Goal: Transaction & Acquisition: Purchase product/service

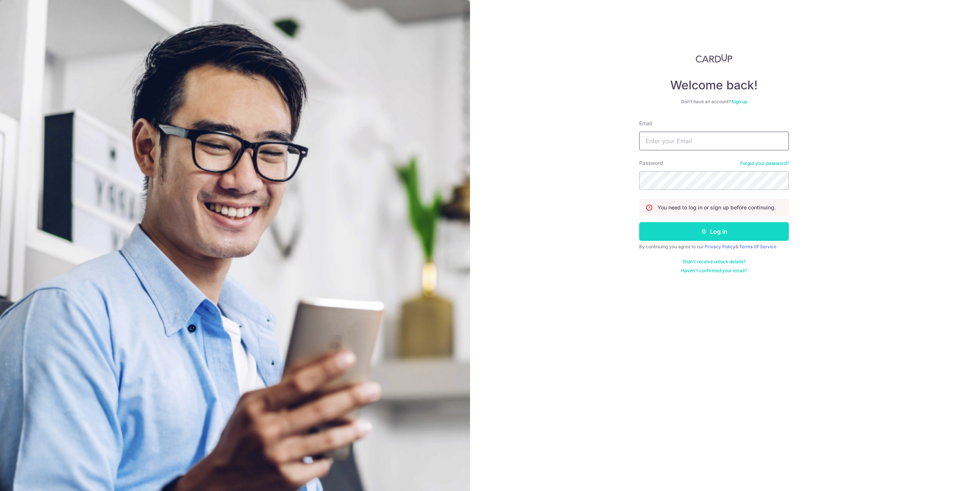
type input "[EMAIL_ADDRESS][DOMAIN_NAME]"
click at [698, 232] on button "Log in" at bounding box center [714, 231] width 150 height 19
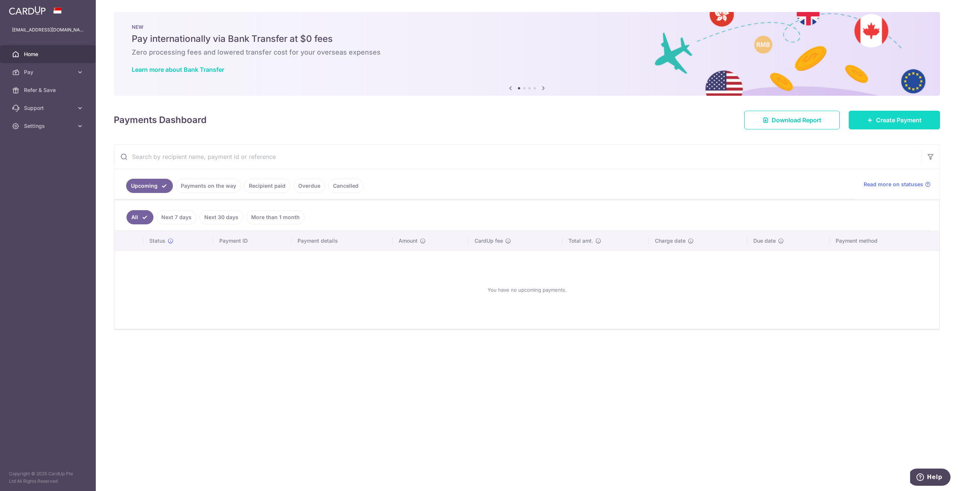
click at [880, 116] on span "Create Payment" at bounding box center [899, 120] width 46 height 9
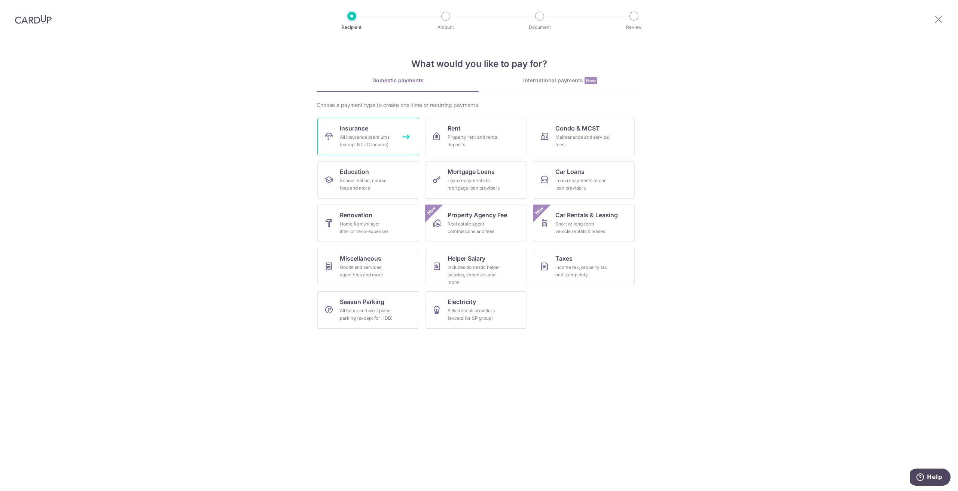
click at [380, 128] on link "Insurance All insurance premiums (except NTUC Income)" at bounding box center [368, 136] width 102 height 37
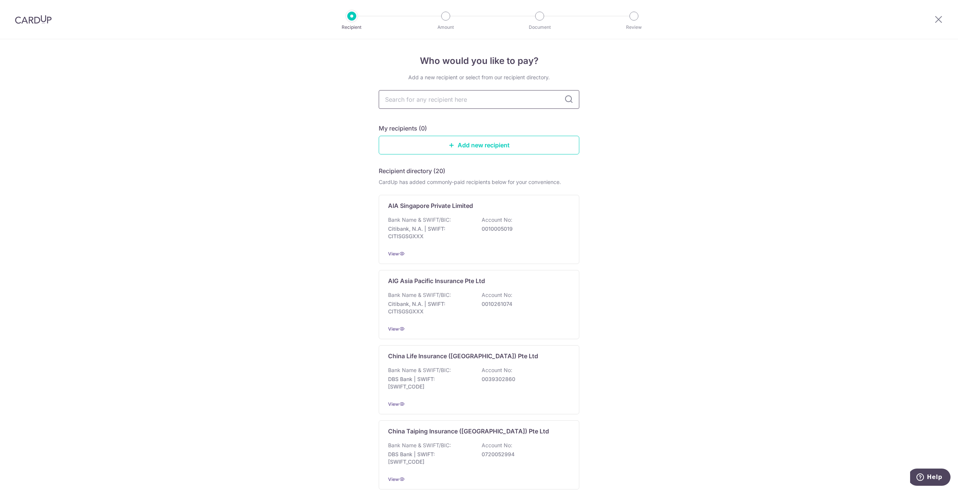
click at [435, 103] on input "text" at bounding box center [479, 99] width 201 height 19
type input "prudential"
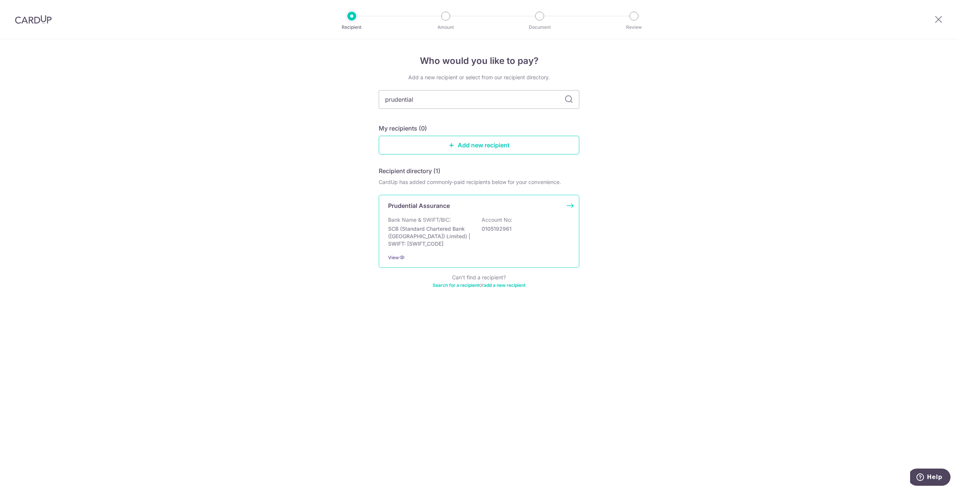
click at [502, 213] on div "Prudential Assurance Bank Name & SWIFT/BIC: SCB (Standard Chartered Bank (Singa…" at bounding box center [479, 231] width 201 height 73
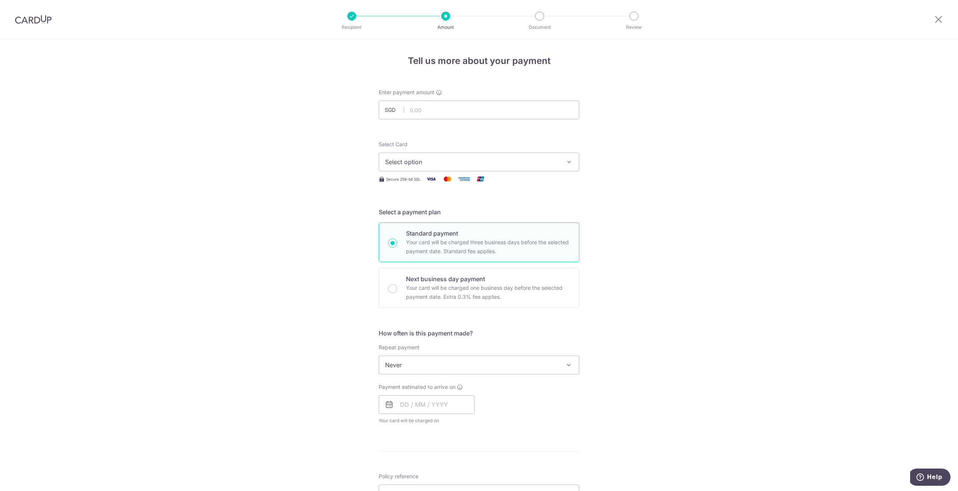
click at [526, 361] on span "Never" at bounding box center [479, 365] width 200 height 18
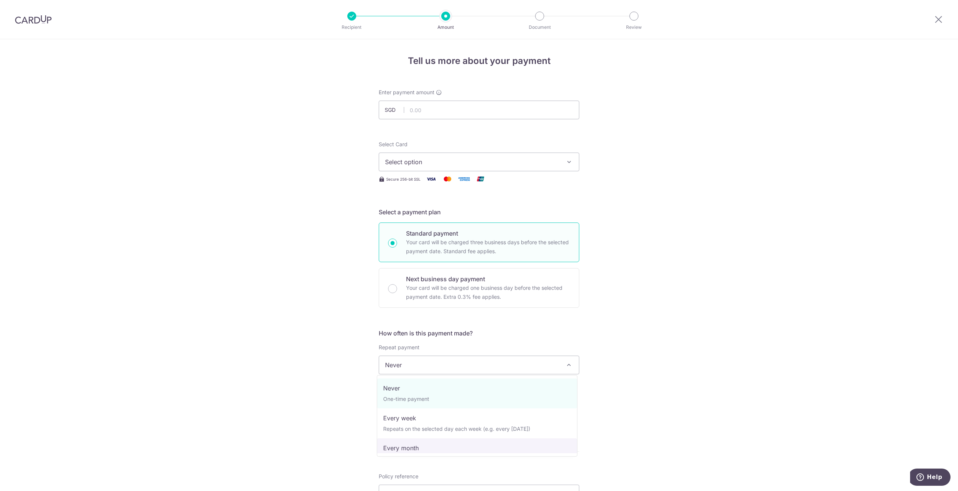
select select "3"
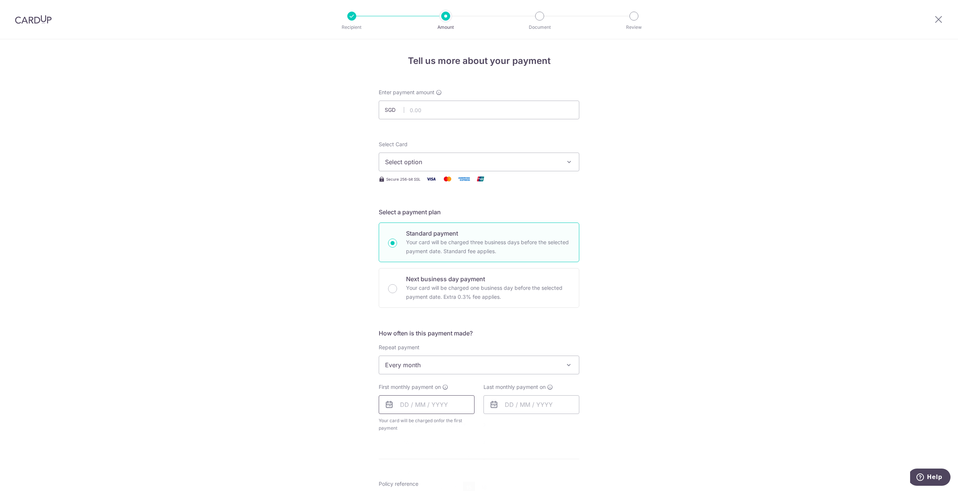
click at [456, 408] on input "text" at bounding box center [427, 405] width 96 height 19
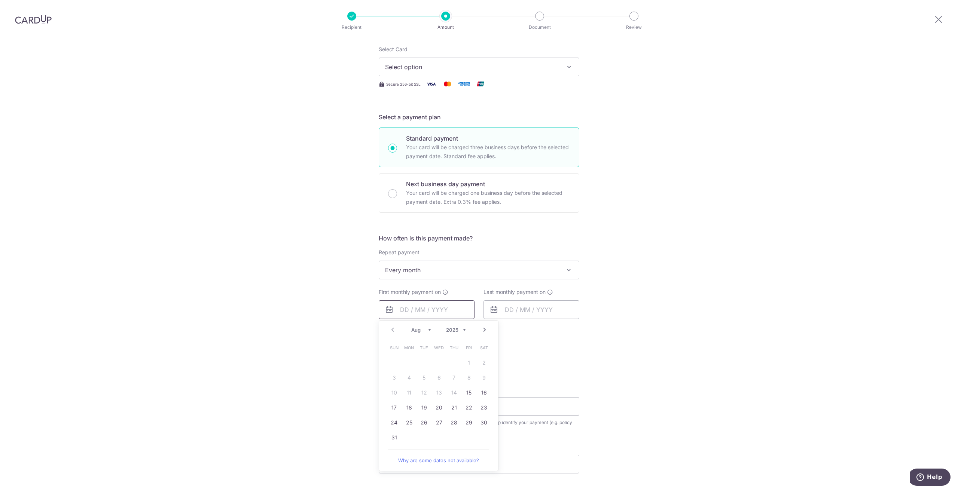
scroll to position [112, 0]
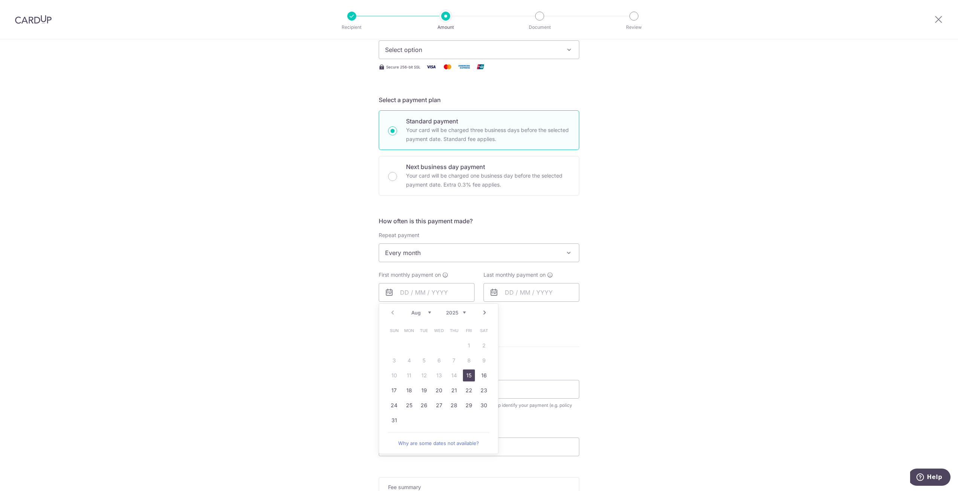
drag, startPoint x: 467, startPoint y: 378, endPoint x: 491, endPoint y: 368, distance: 26.5
click at [467, 378] on link "15" at bounding box center [469, 376] width 12 height 12
type input "[DATE]"
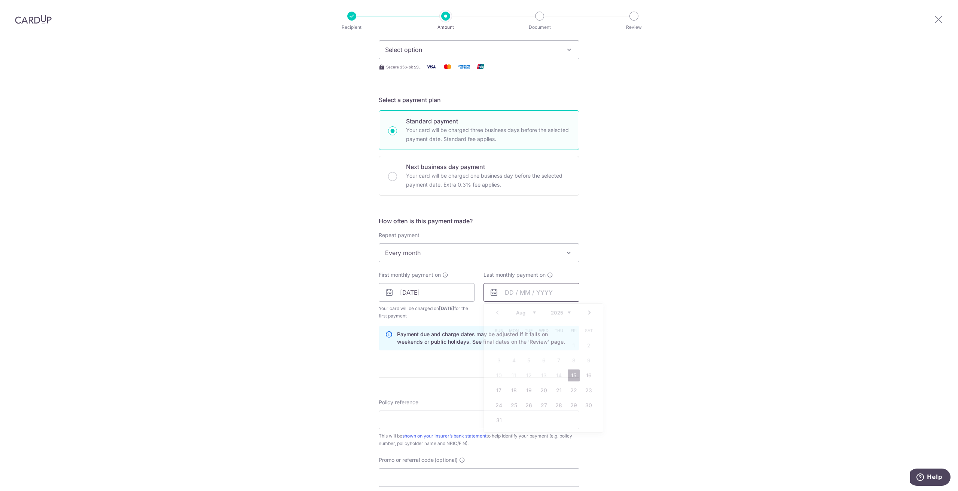
click at [568, 292] on input "text" at bounding box center [531, 292] width 96 height 19
click at [587, 315] on link "Next" at bounding box center [589, 312] width 9 height 9
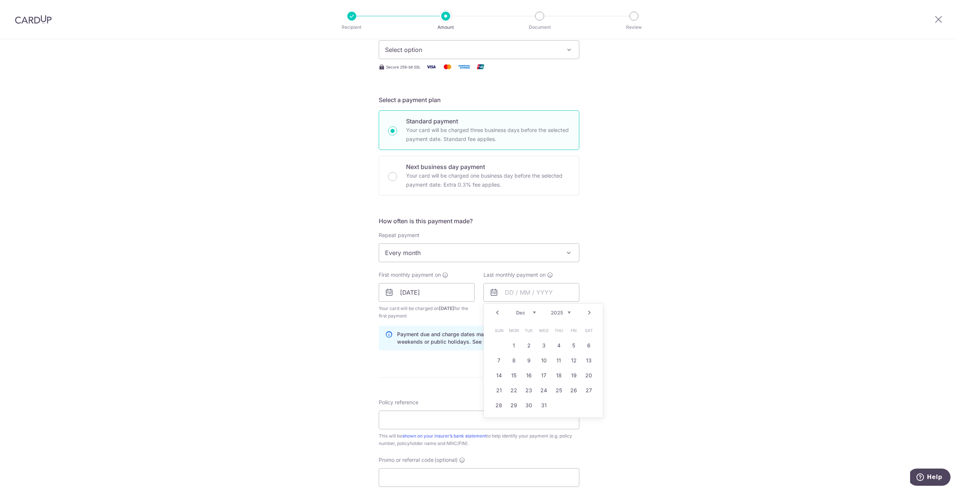
click at [587, 315] on link "Next" at bounding box center [589, 312] width 9 height 9
click at [496, 314] on link "Prev" at bounding box center [497, 312] width 9 height 9
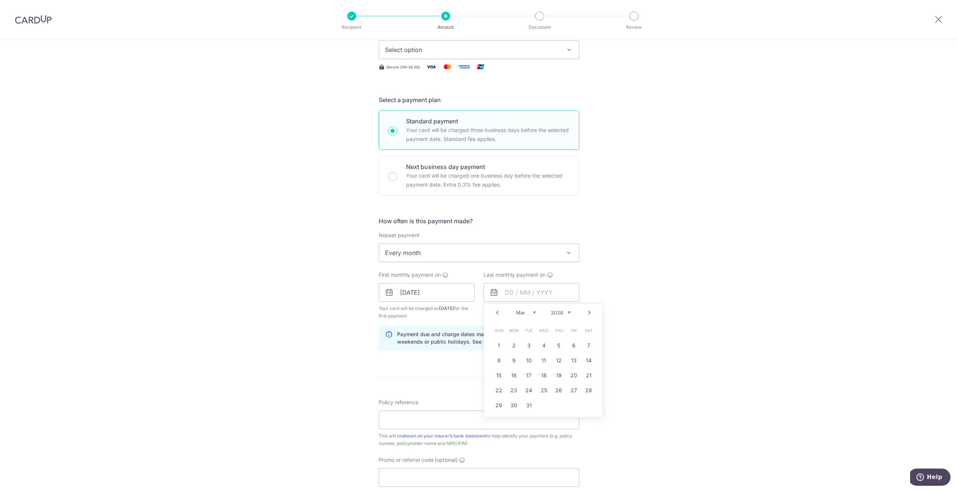
click at [496, 314] on link "Prev" at bounding box center [497, 312] width 9 height 9
click at [692, 265] on div "Tell us more about your payment Enter payment amount SGD Select Card Select opt…" at bounding box center [479, 284] width 958 height 715
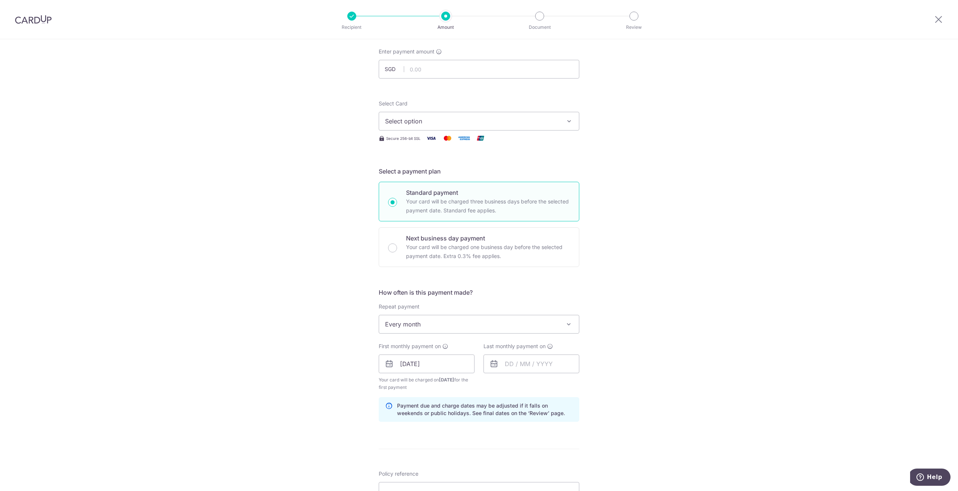
scroll to position [0, 0]
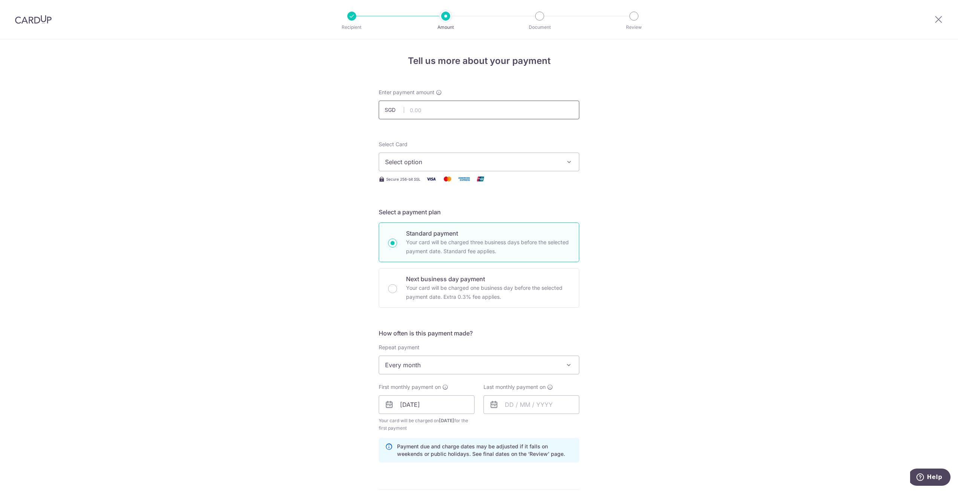
click at [448, 102] on input "text" at bounding box center [479, 110] width 201 height 19
paste input "2"
click at [481, 111] on input "text" at bounding box center [479, 110] width 201 height 19
type input "281.37"
click at [724, 187] on div "Tell us more about your payment Enter payment amount SGD 281.37 281.37 Select C…" at bounding box center [479, 396] width 958 height 715
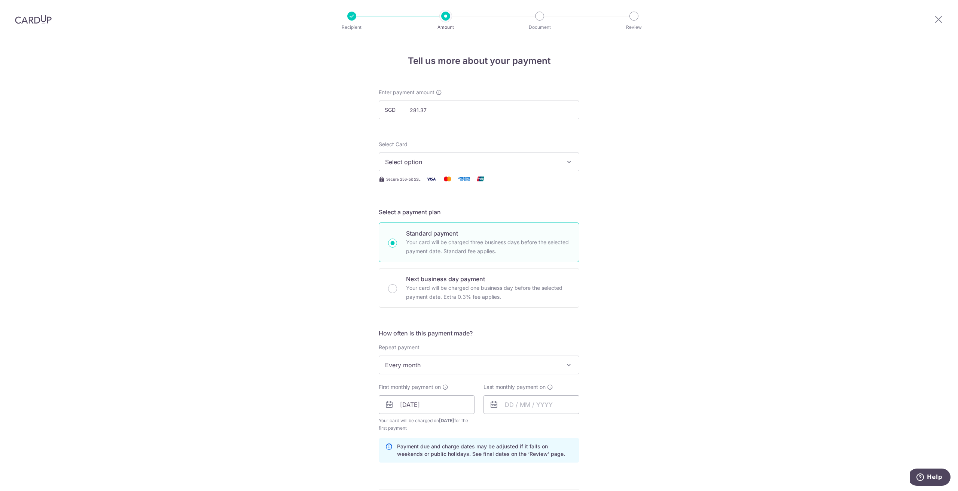
click at [465, 162] on span "Select option" at bounding box center [472, 162] width 174 height 9
click at [433, 234] on span "**** 8298" at bounding box center [479, 233] width 188 height 9
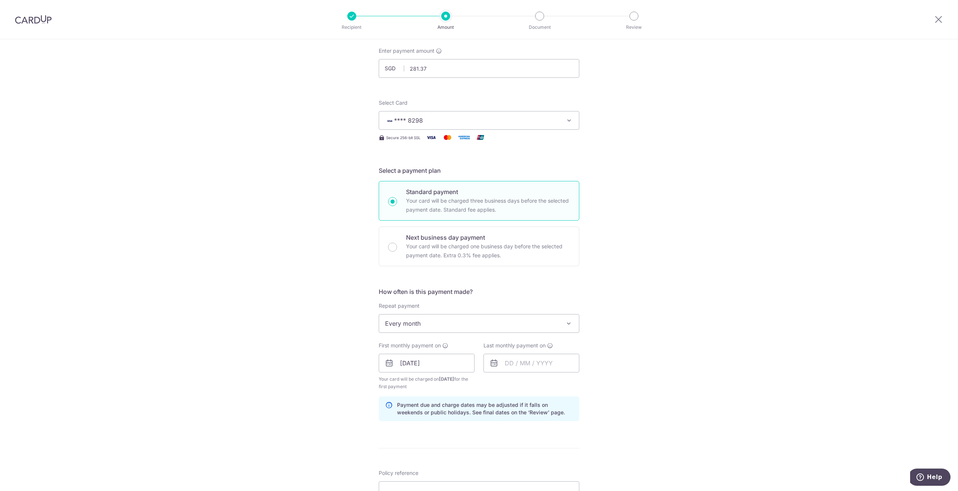
scroll to position [112, 0]
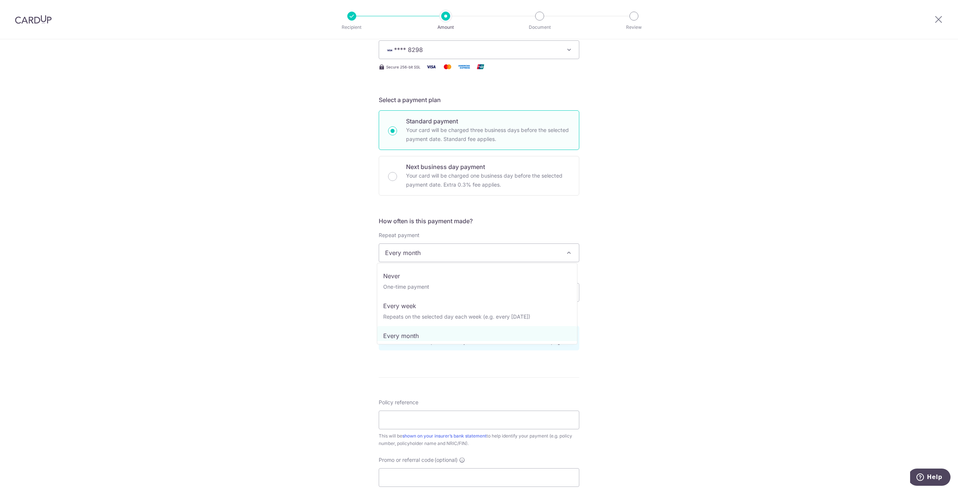
click at [452, 254] on span "Every month" at bounding box center [479, 253] width 200 height 18
select select "1"
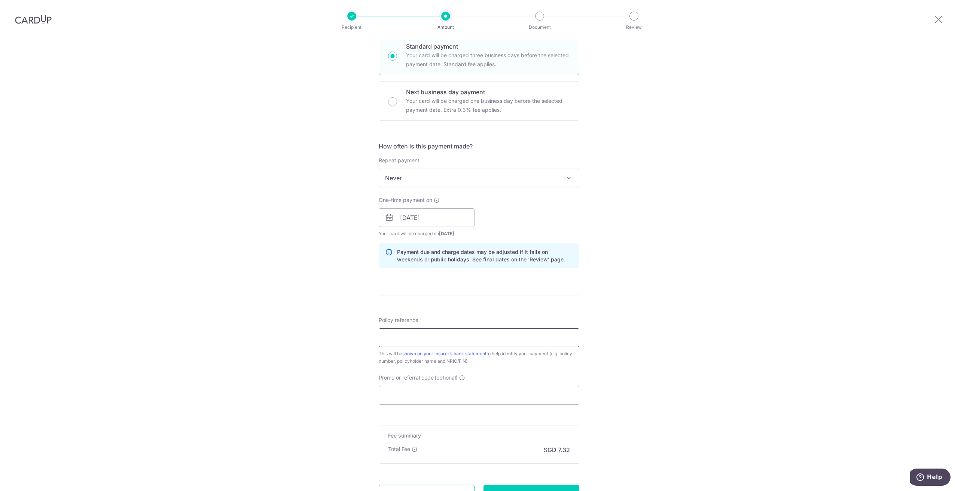
scroll to position [254, 0]
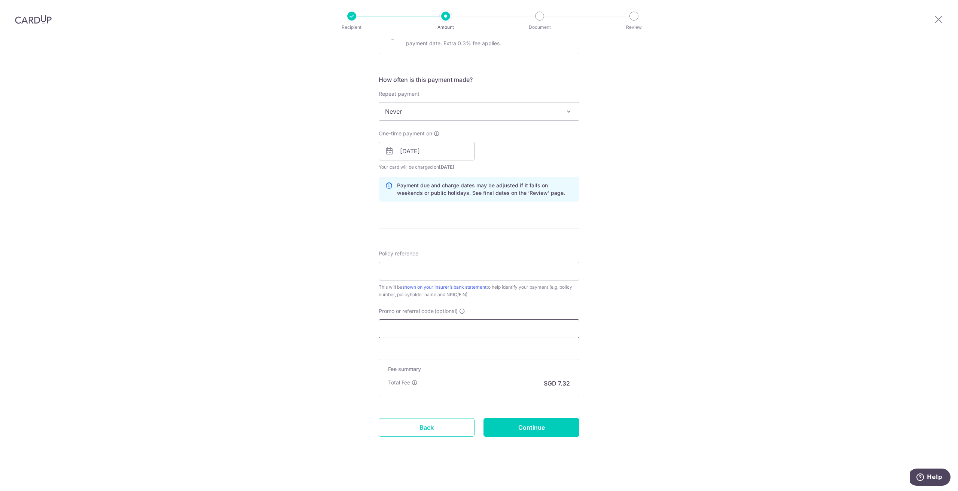
click at [501, 320] on input "Promo or referral code (optional)" at bounding box center [479, 329] width 201 height 19
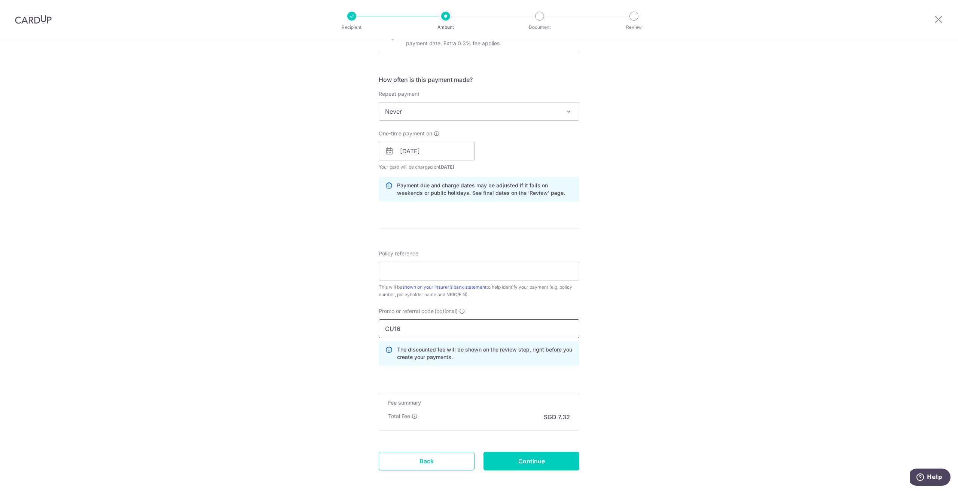
type input "CU16"
click at [670, 344] on div "Tell us more about your payment Enter payment amount SGD 281.37 281.37 Select C…" at bounding box center [479, 156] width 958 height 741
click at [445, 277] on input "Policy reference" at bounding box center [479, 271] width 201 height 19
paste input "71019775"
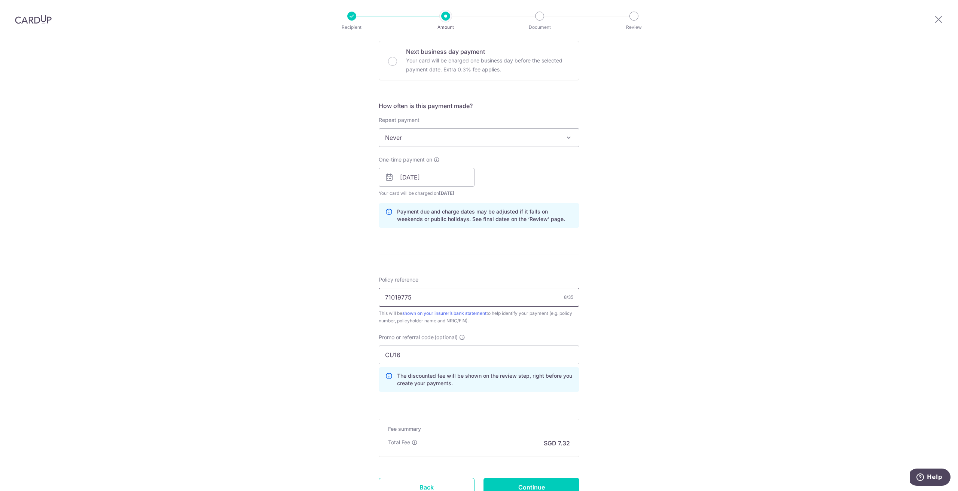
scroll to position [287, 0]
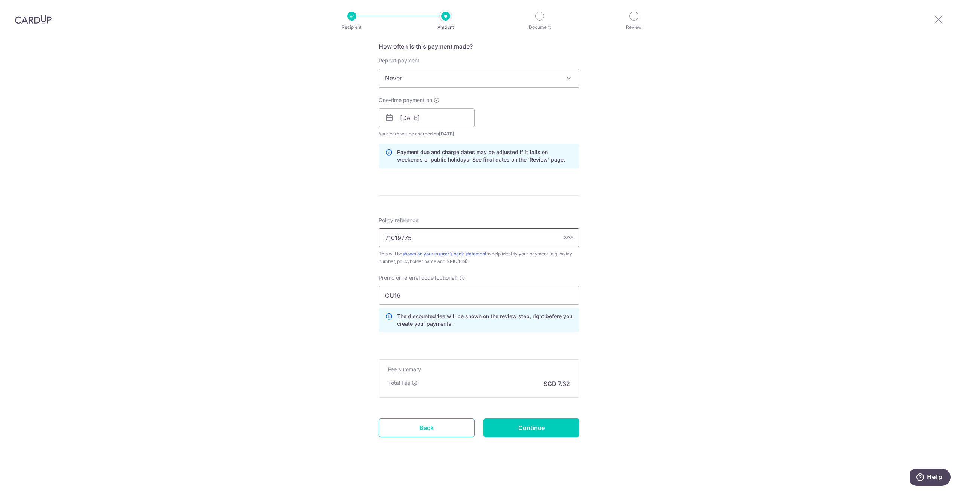
type input "71019775"
click at [433, 426] on link "Back" at bounding box center [427, 428] width 96 height 19
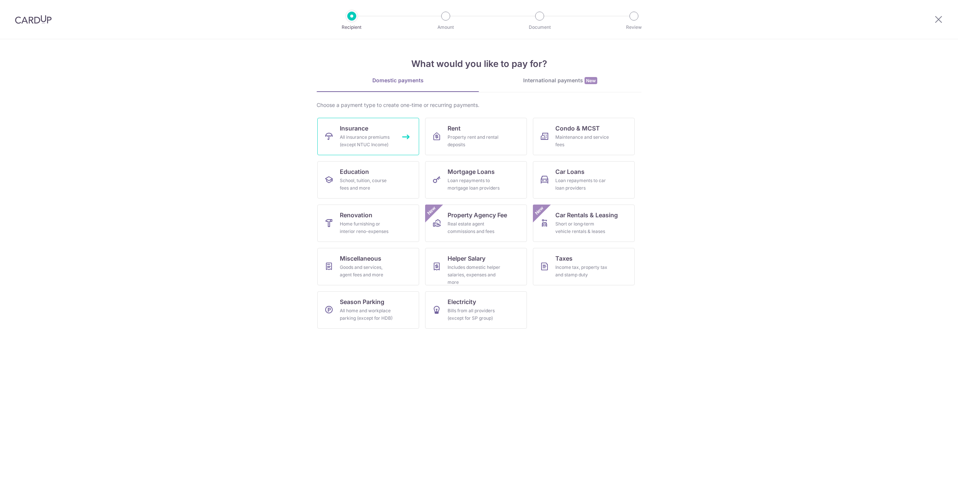
click at [394, 149] on link "Insurance All insurance premiums (except NTUC Income)" at bounding box center [368, 136] width 102 height 37
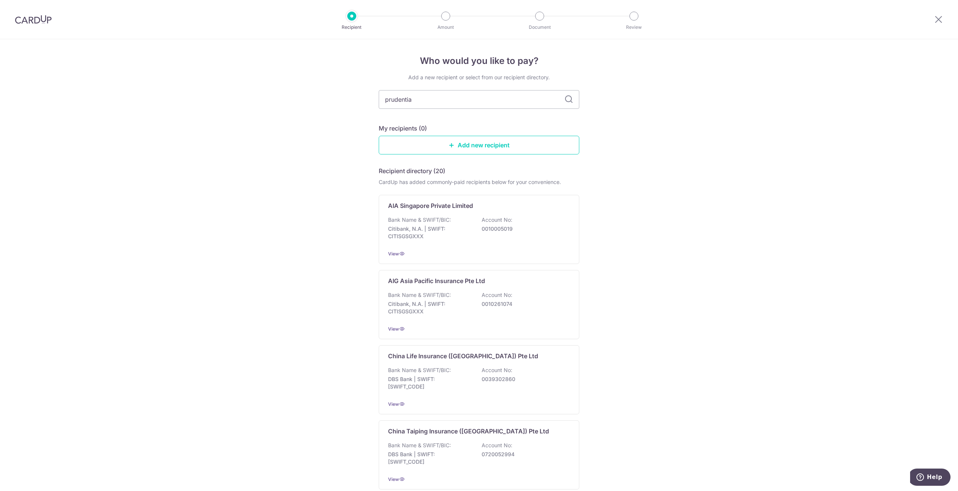
type input "prudential"
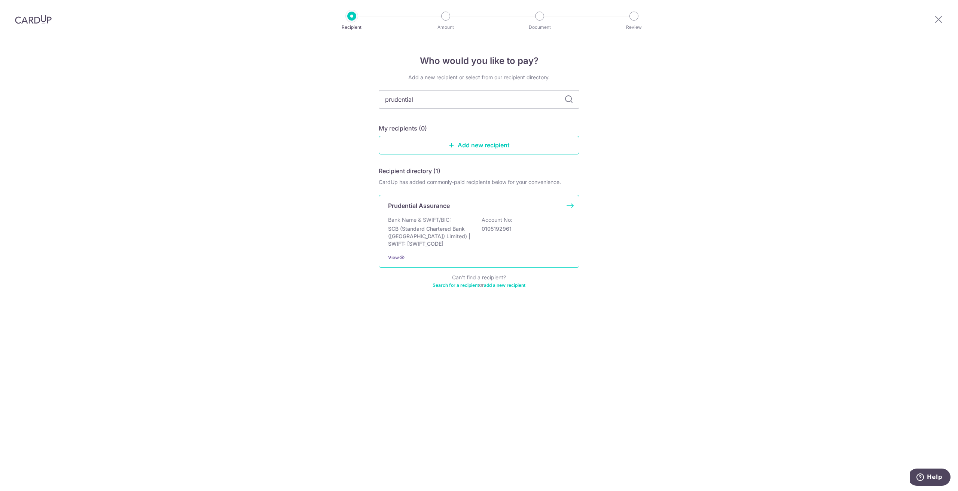
click at [448, 216] on p "Bank Name & SWIFT/BIC:" at bounding box center [419, 219] width 63 height 7
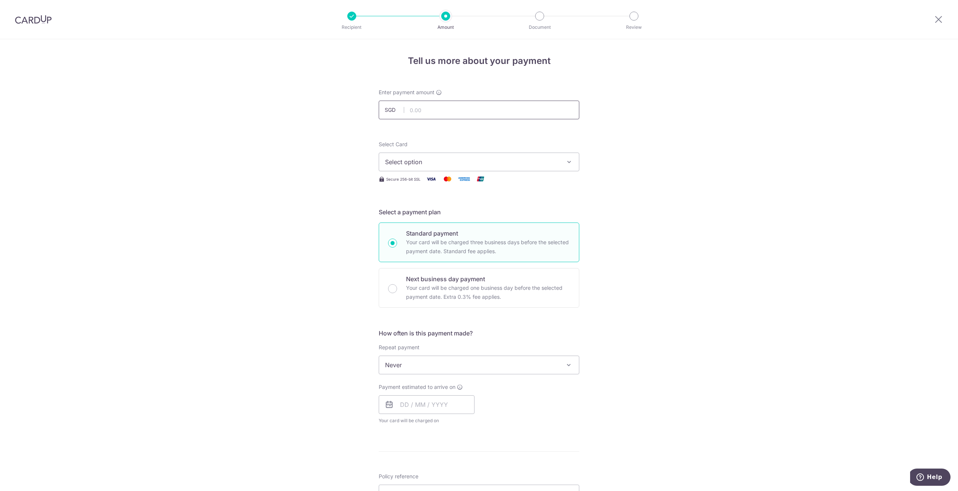
click at [437, 102] on input "text" at bounding box center [479, 110] width 201 height 19
type input "281.37"
click at [420, 164] on span "Select option" at bounding box center [472, 162] width 174 height 9
click at [413, 232] on span "**** 8298" at bounding box center [417, 233] width 29 height 9
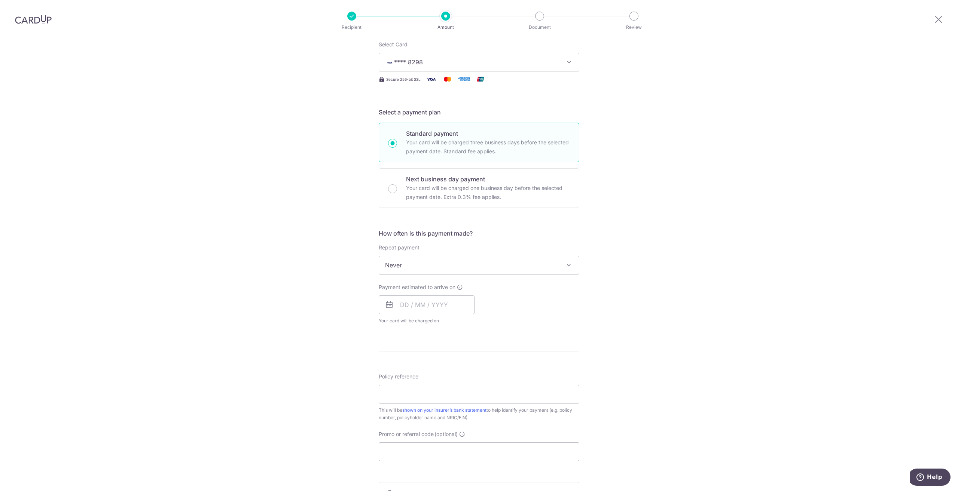
scroll to position [112, 0]
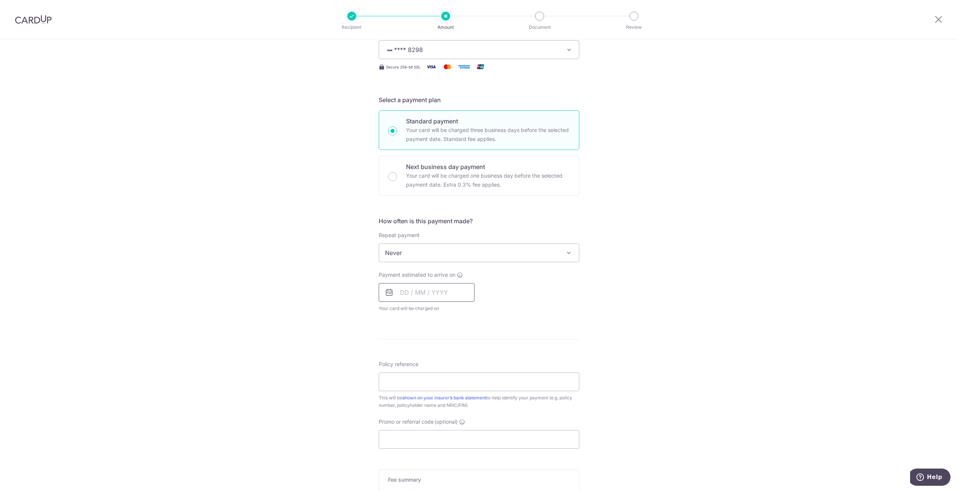
click at [441, 288] on input "text" at bounding box center [427, 292] width 96 height 19
click at [467, 378] on link "15" at bounding box center [469, 376] width 12 height 12
type input "[DATE]"
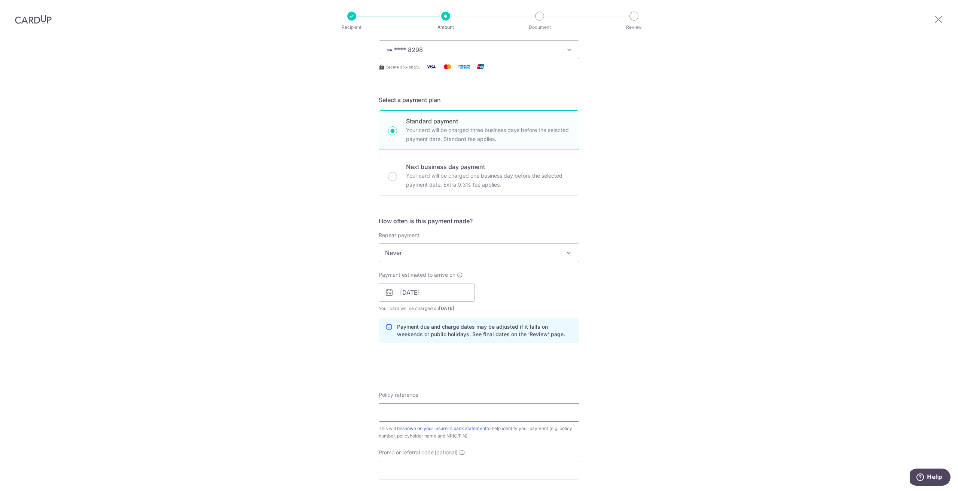
click at [500, 417] on input "Policy reference" at bounding box center [479, 412] width 201 height 19
paste input "71019775"
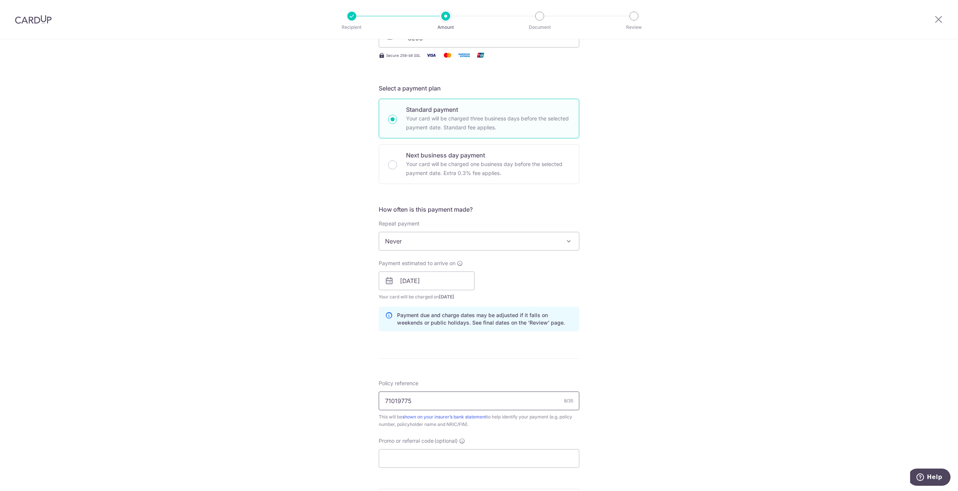
scroll to position [225, 0]
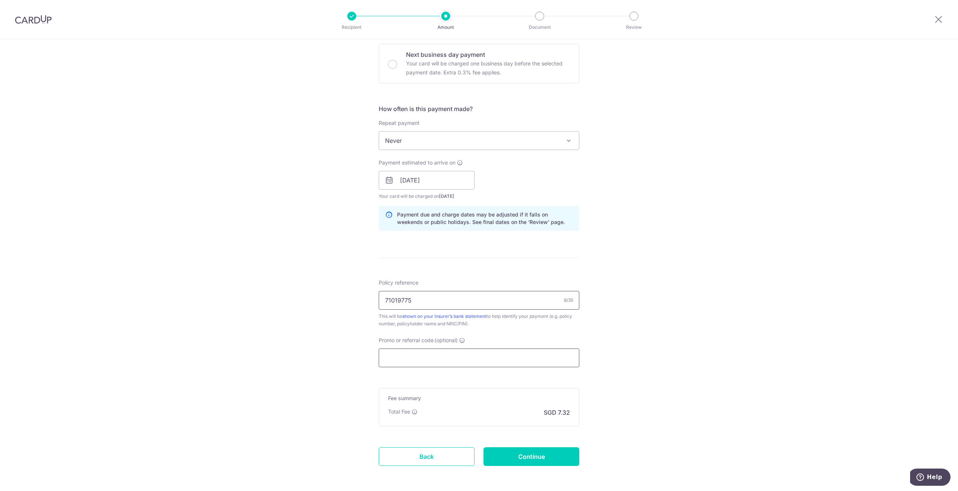
type input "71019775"
click at [449, 355] on input "Promo or referral code (optional)" at bounding box center [479, 358] width 201 height 19
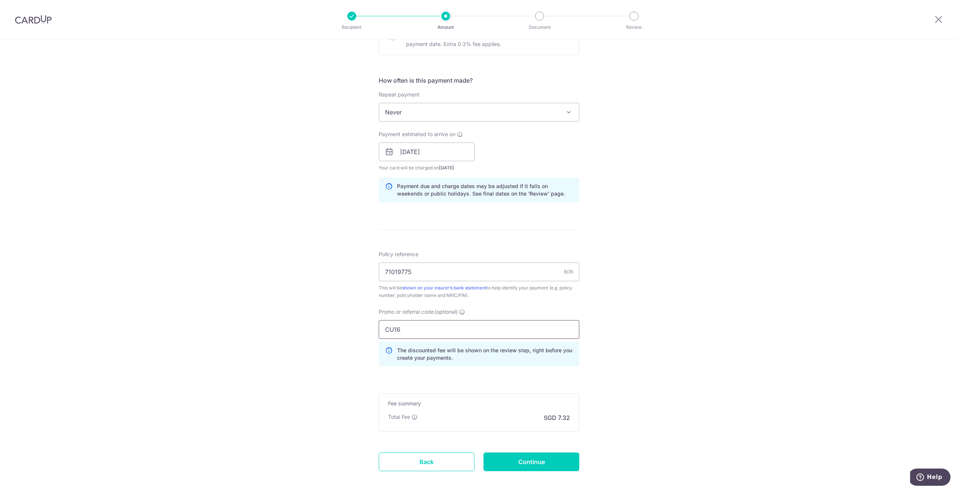
scroll to position [287, 0]
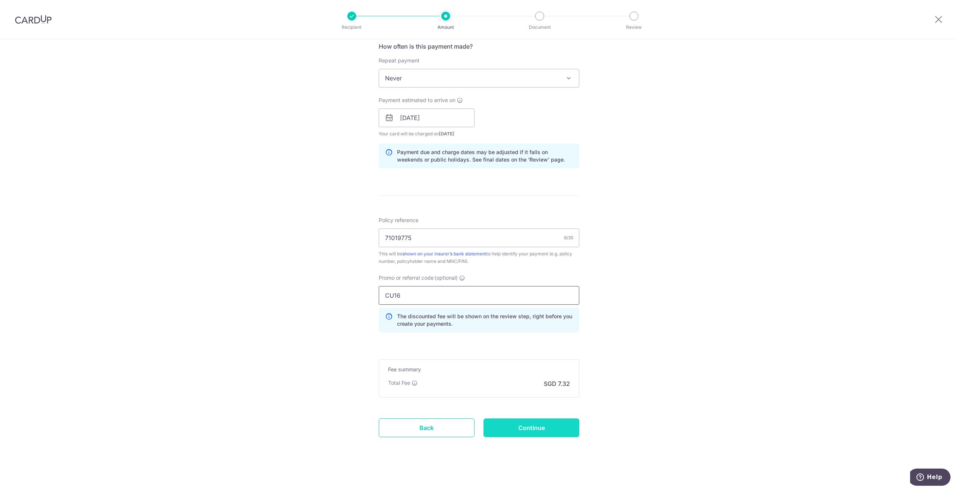
type input "CU16"
click at [550, 431] on input "Continue" at bounding box center [531, 428] width 96 height 19
type input "Create Schedule"
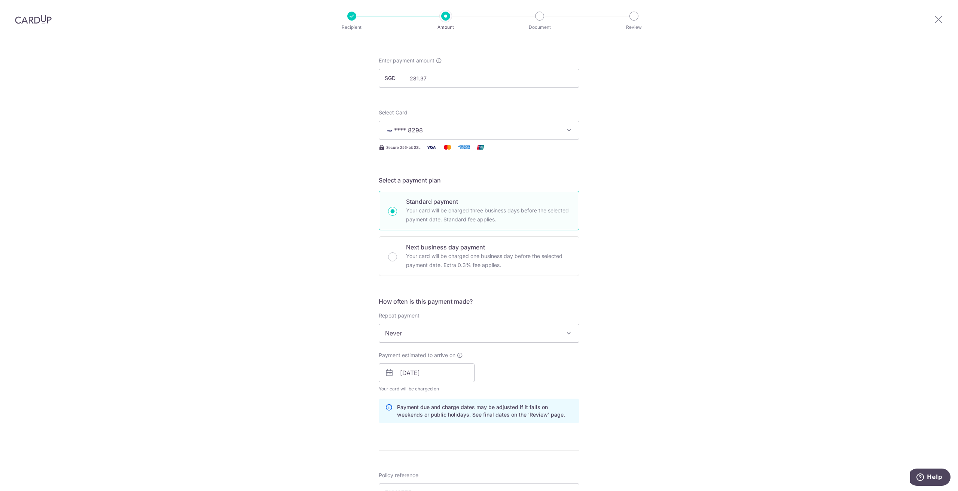
scroll to position [150, 0]
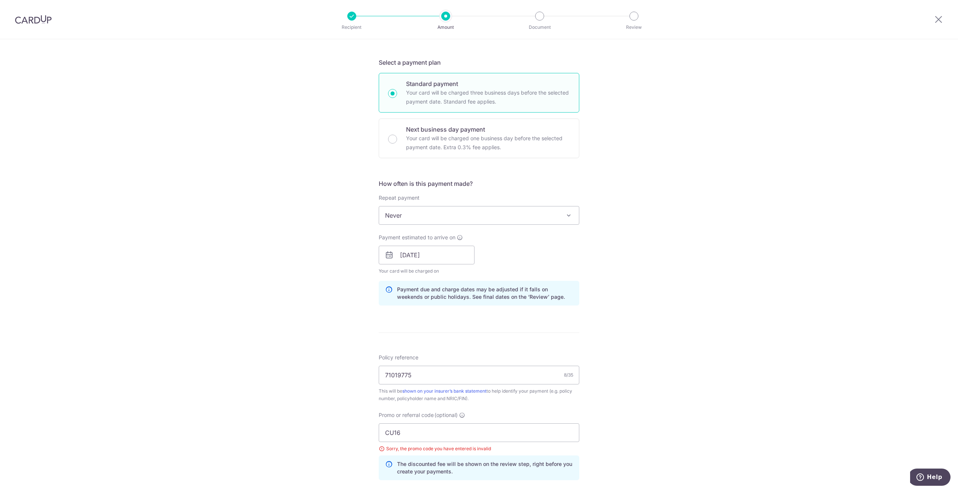
click at [494, 422] on div "Promo or referral code (optional) CU16 Sorry, the promo code you have entered i…" at bounding box center [479, 446] width 201 height 69
drag, startPoint x: 491, startPoint y: 431, endPoint x: 243, endPoint y: 414, distance: 247.9
click at [243, 414] on div "Tell us more about your payment Enter payment amount SGD 281.37 281.37 Select C…" at bounding box center [479, 266] width 958 height 752
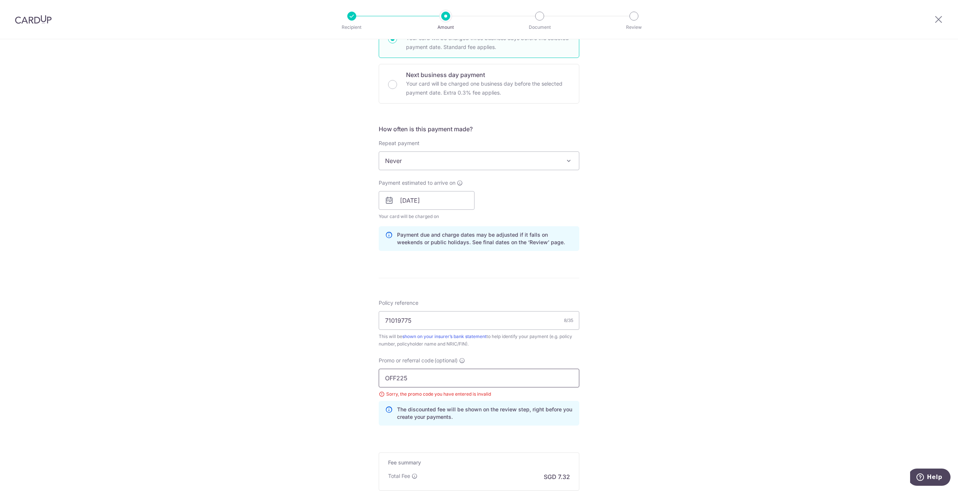
scroll to position [297, 0]
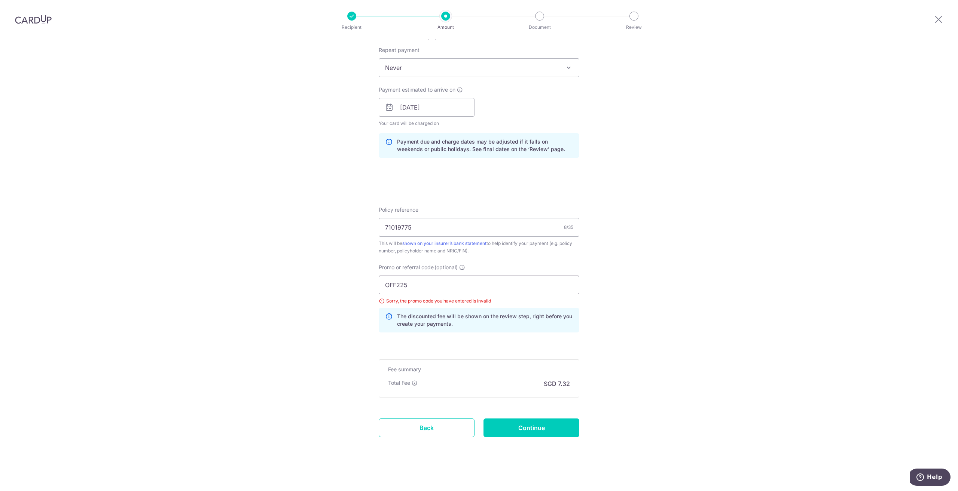
type input "OFF225"
click at [506, 416] on form "Enter payment amount SGD 281.37 281.37 Select Card **** 8298 Add credit card Yo…" at bounding box center [479, 124] width 201 height 667
click at [513, 422] on input "Continue" at bounding box center [531, 428] width 96 height 19
type input "Update Schedule"
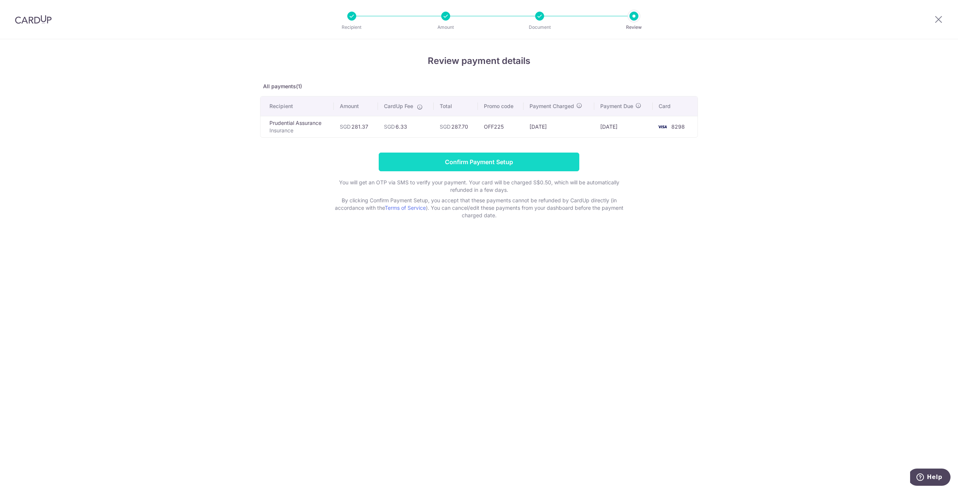
click at [527, 161] on input "Confirm Payment Setup" at bounding box center [479, 162] width 201 height 19
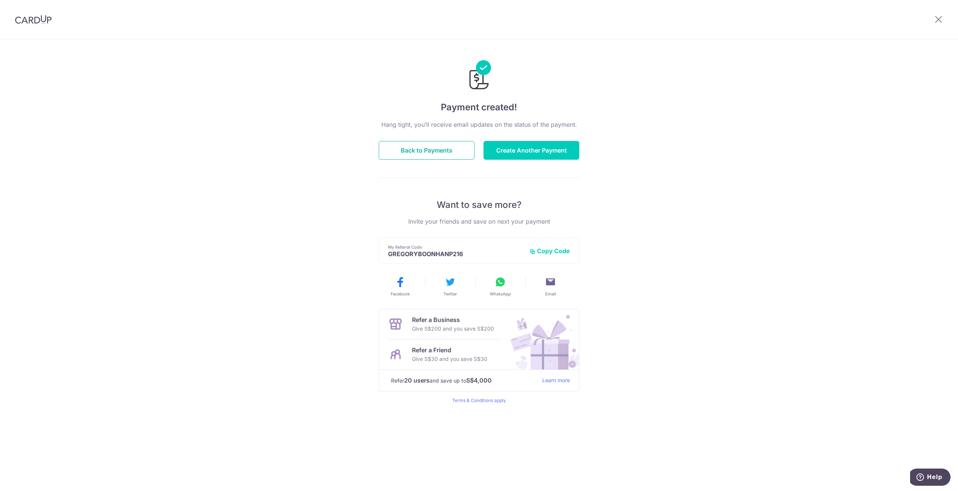
drag, startPoint x: 440, startPoint y: 153, endPoint x: 507, endPoint y: 196, distance: 79.9
click at [440, 153] on button "Back to Payments" at bounding box center [427, 150] width 96 height 19
